Goal: Information Seeking & Learning: Learn about a topic

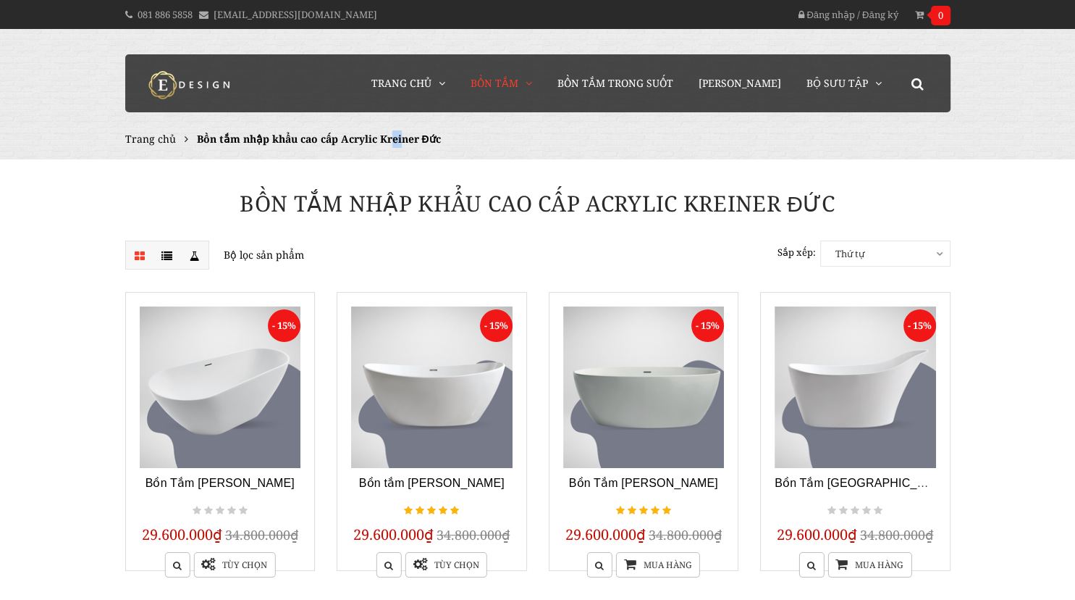
drag, startPoint x: 382, startPoint y: 139, endPoint x: 397, endPoint y: 139, distance: 14.5
click at [397, 139] on span "Bồn tắm nhập khẩu cao cấp Acrylic Kreiner Đức" at bounding box center [319, 139] width 244 height 14
click at [385, 139] on span "Bồn tắm nhập khẩu cao cấp Acrylic Kreiner Đức" at bounding box center [319, 139] width 244 height 14
drag, startPoint x: 378, startPoint y: 138, endPoint x: 416, endPoint y: 136, distance: 38.4
click at [416, 136] on span "Bồn tắm nhập khẩu cao cấp Acrylic Kreiner Đức" at bounding box center [319, 139] width 244 height 14
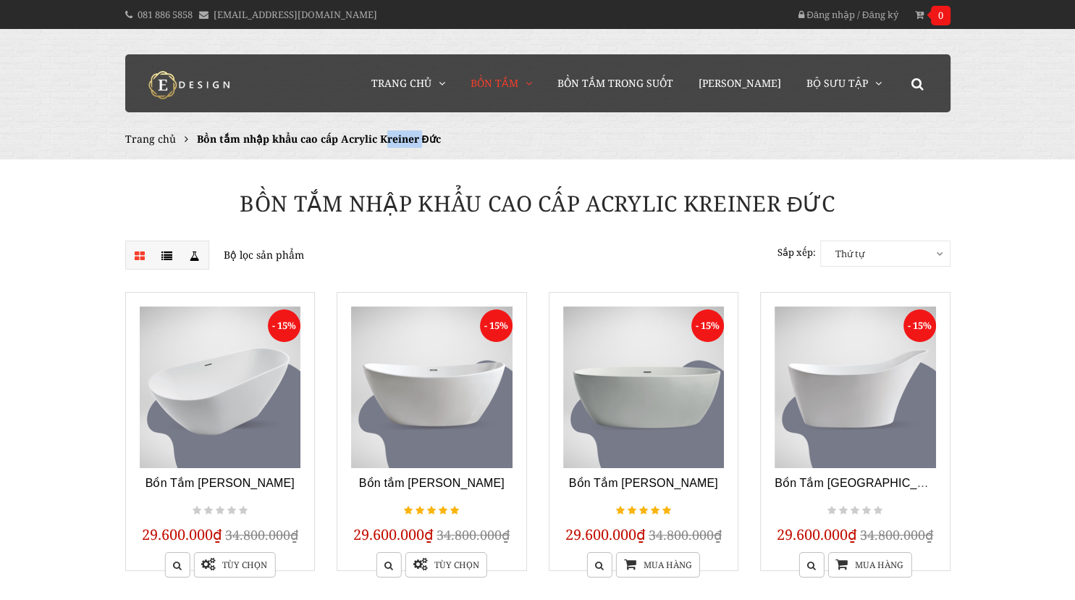
copy span "Kreiner"
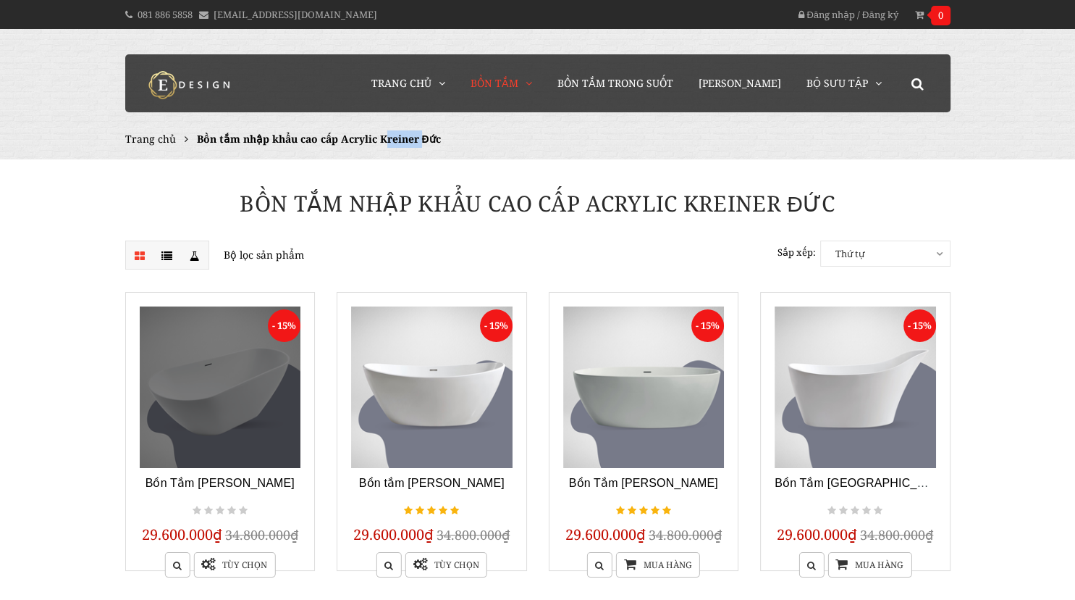
click at [235, 416] on link at bounding box center [220, 386] width 161 height 161
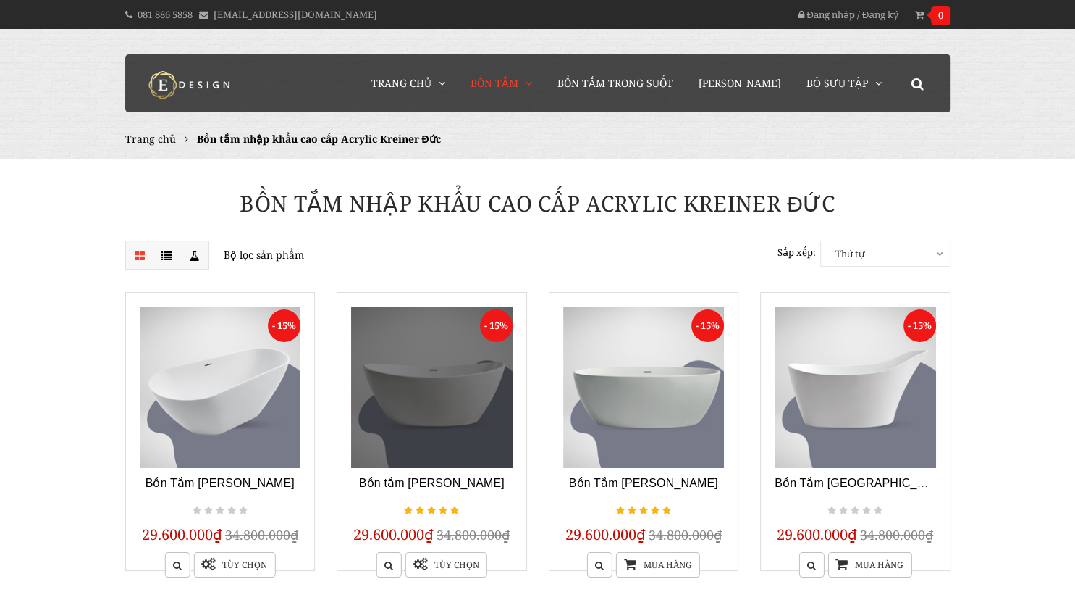
click at [481, 433] on link at bounding box center [431, 386] width 161 height 161
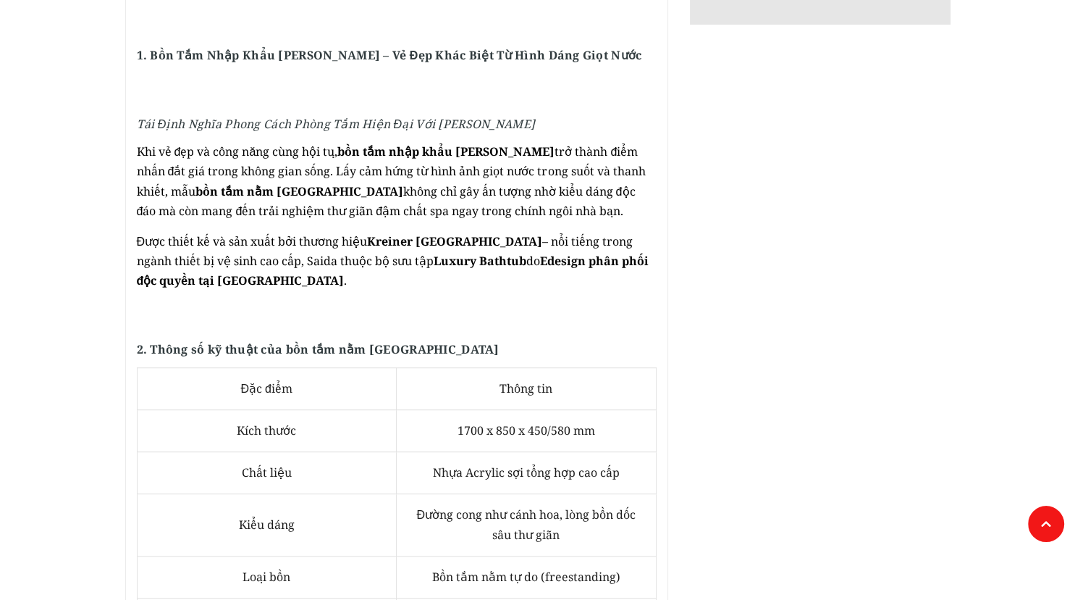
scroll to position [860, 0]
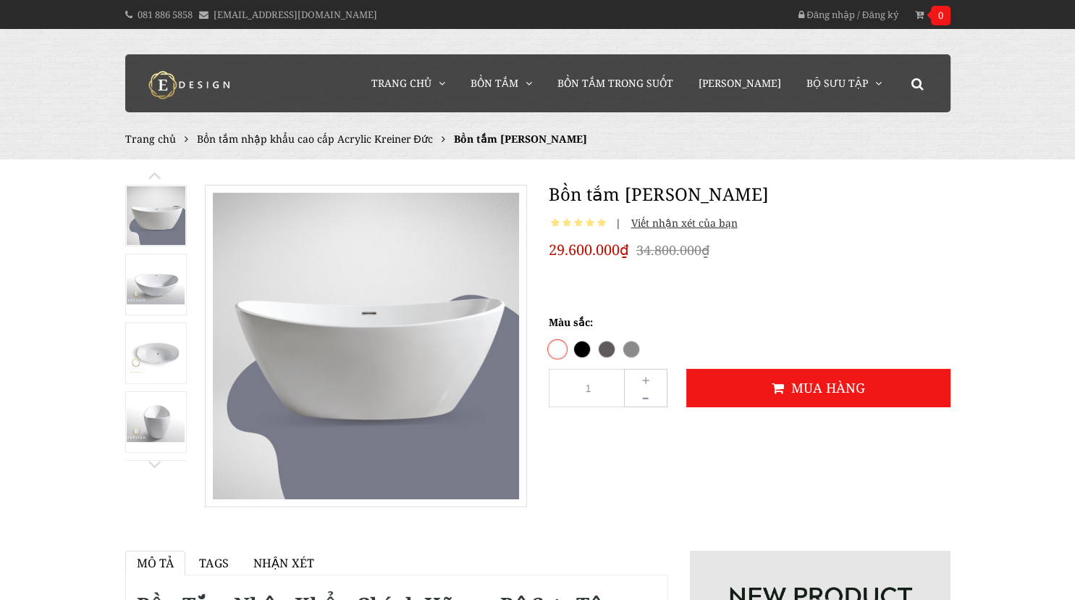
click at [131, 281] on img at bounding box center [156, 283] width 59 height 39
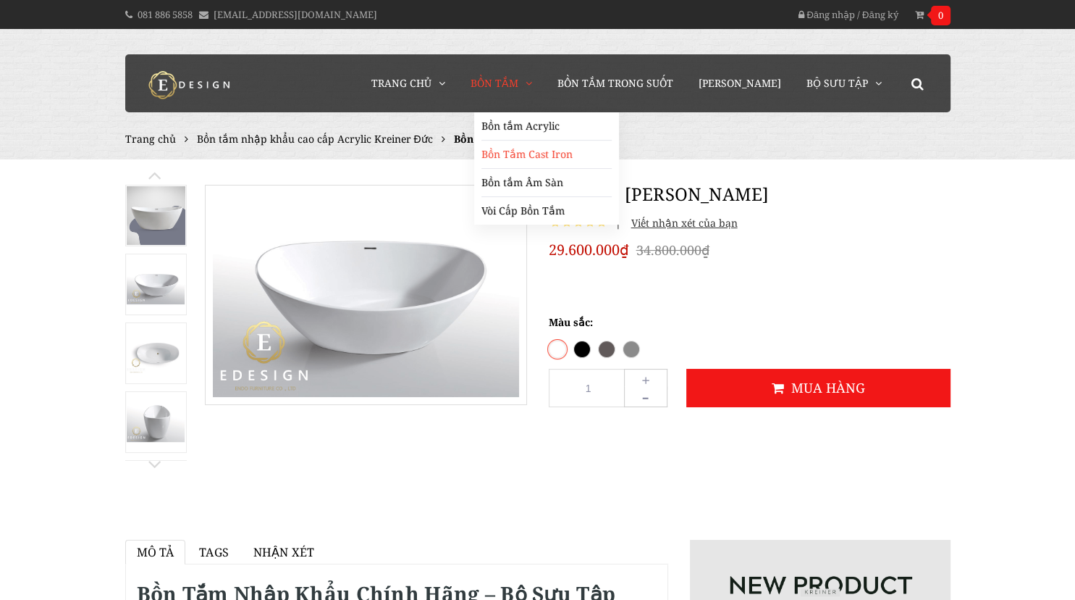
click at [532, 151] on link "Bồn Tắm Cast Iron" at bounding box center [547, 154] width 130 height 28
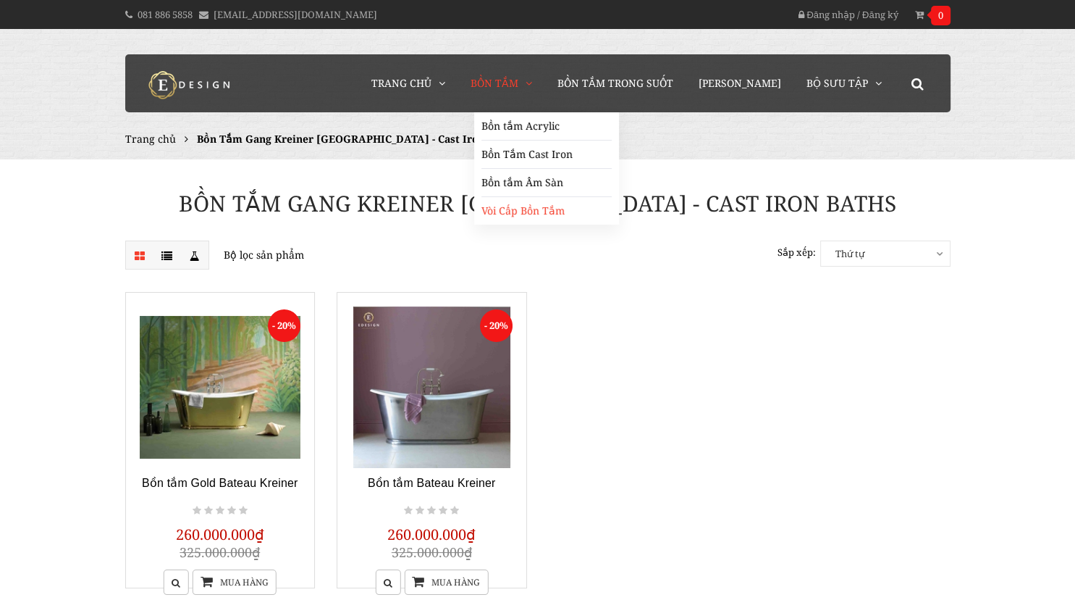
click at [524, 211] on link "Vòi Cấp Bồn Tắm" at bounding box center [547, 211] width 130 height 28
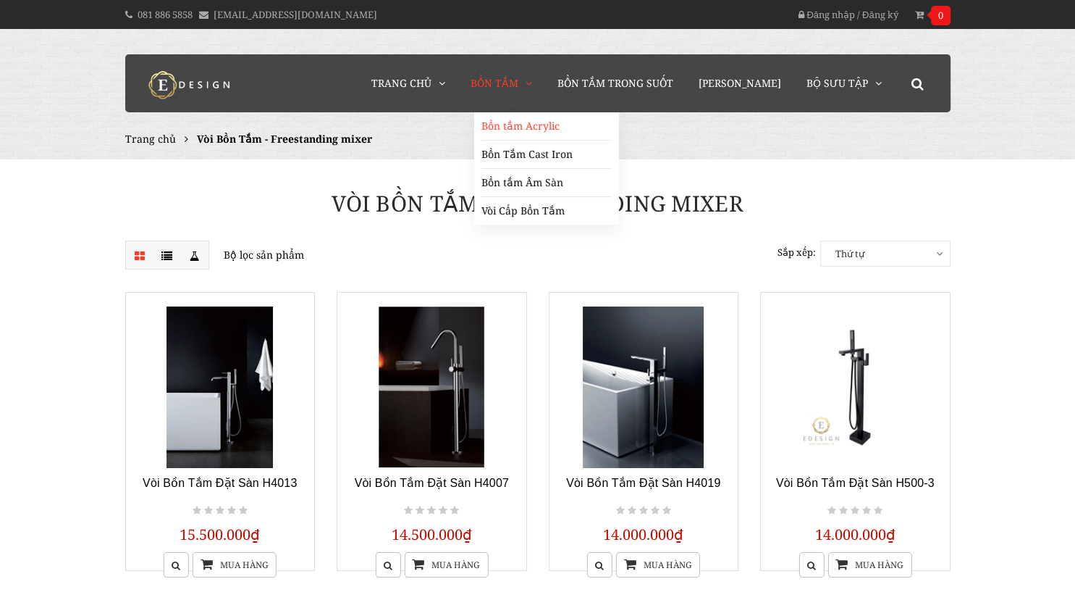
click at [533, 124] on link "Bồn tắm Acrylic" at bounding box center [547, 126] width 130 height 28
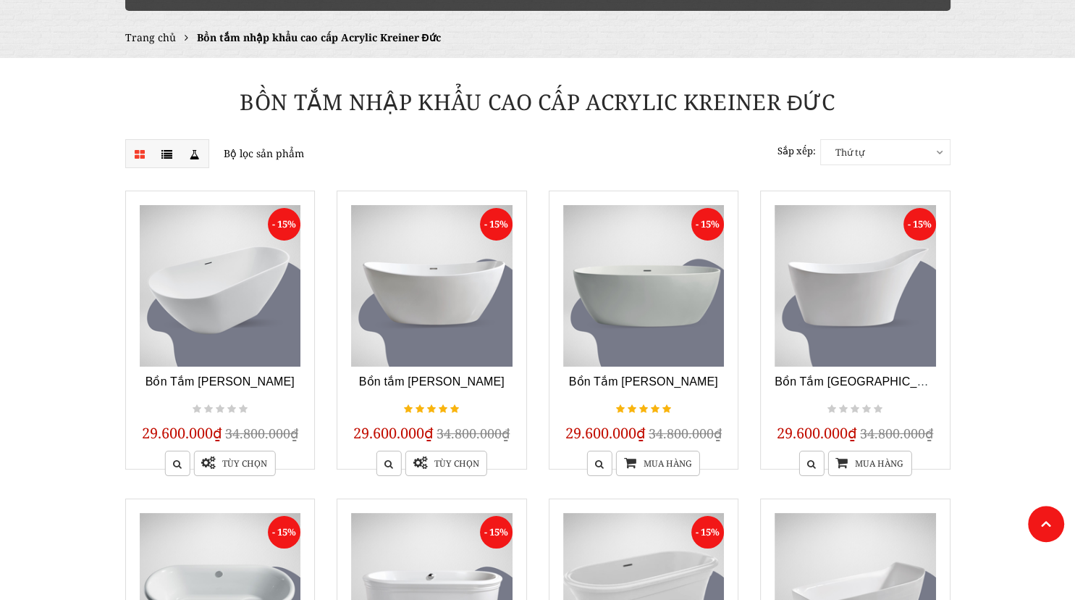
scroll to position [235, 0]
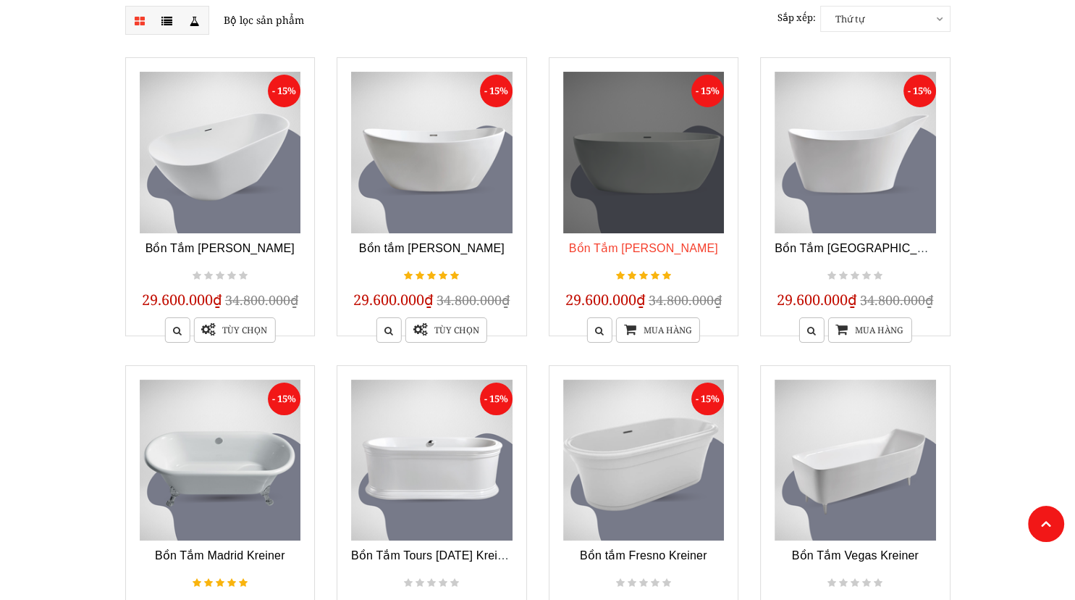
click at [623, 251] on link "Bồn Tắm [PERSON_NAME]" at bounding box center [643, 248] width 149 height 12
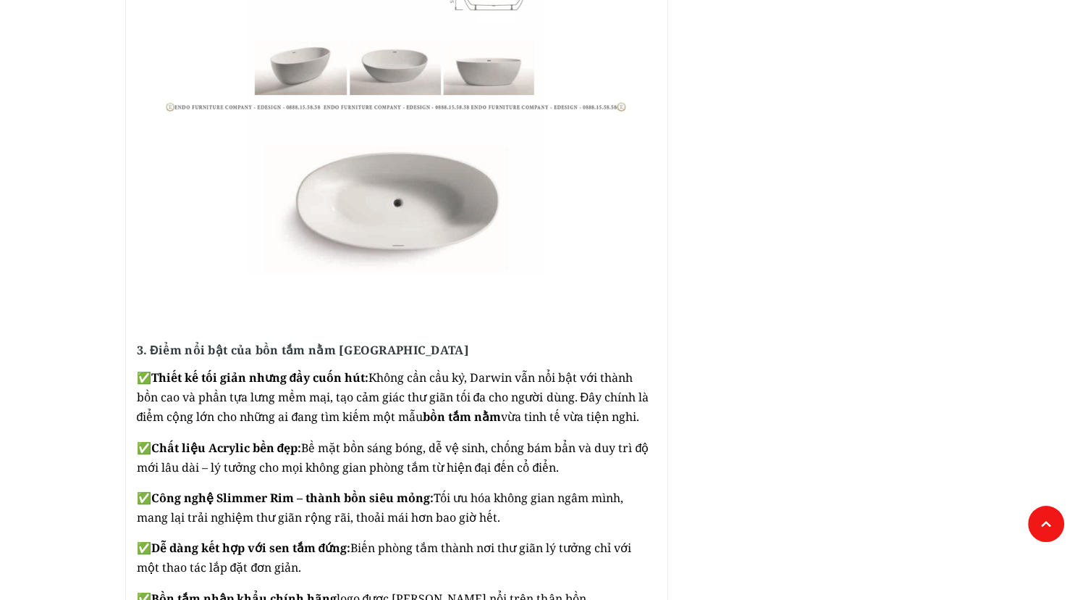
scroll to position [1721, 0]
